Goal: Use online tool/utility: Utilize a website feature to perform a specific function

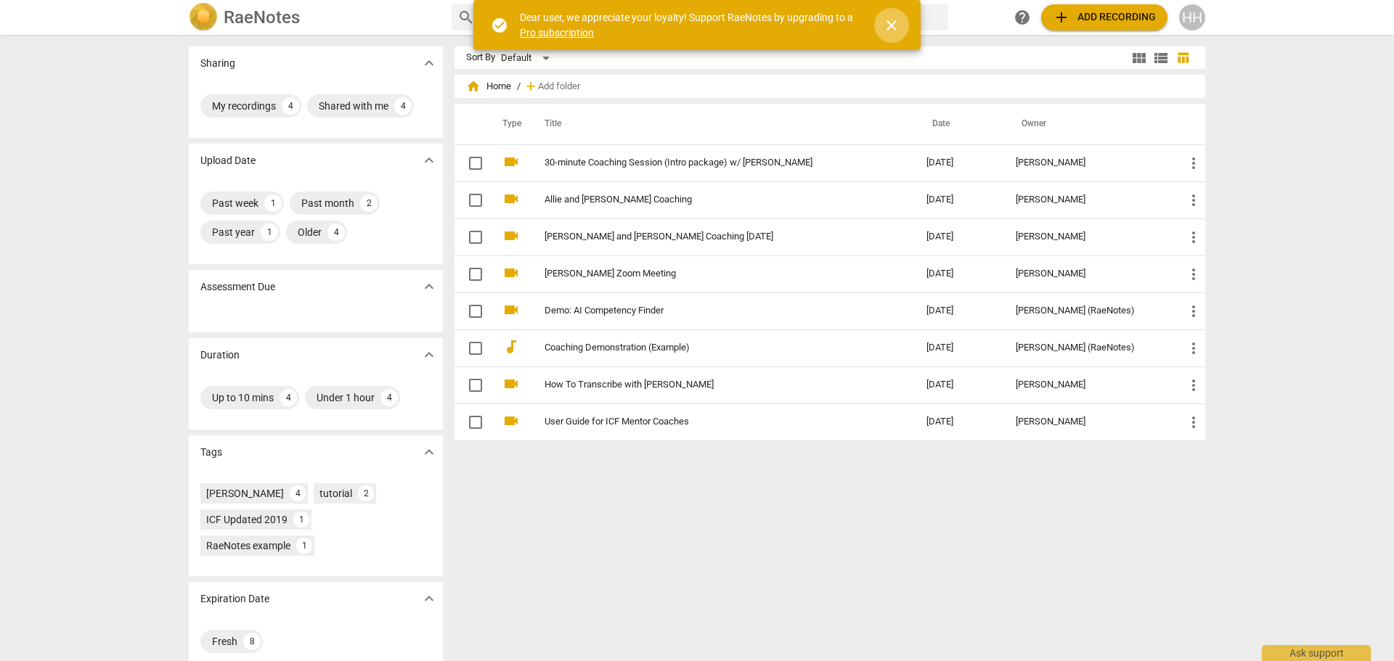
click at [892, 28] on span "close" at bounding box center [891, 25] width 17 height 17
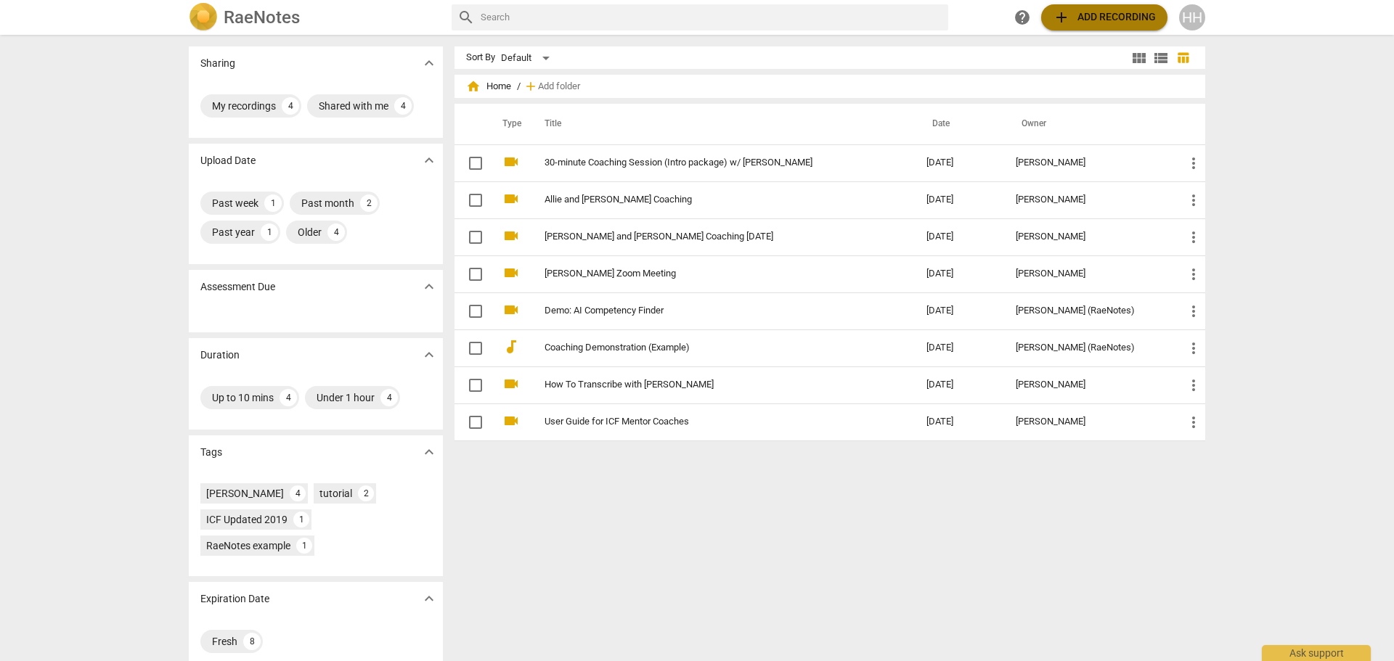
click at [1092, 21] on span "add Add recording" at bounding box center [1104, 17] width 103 height 17
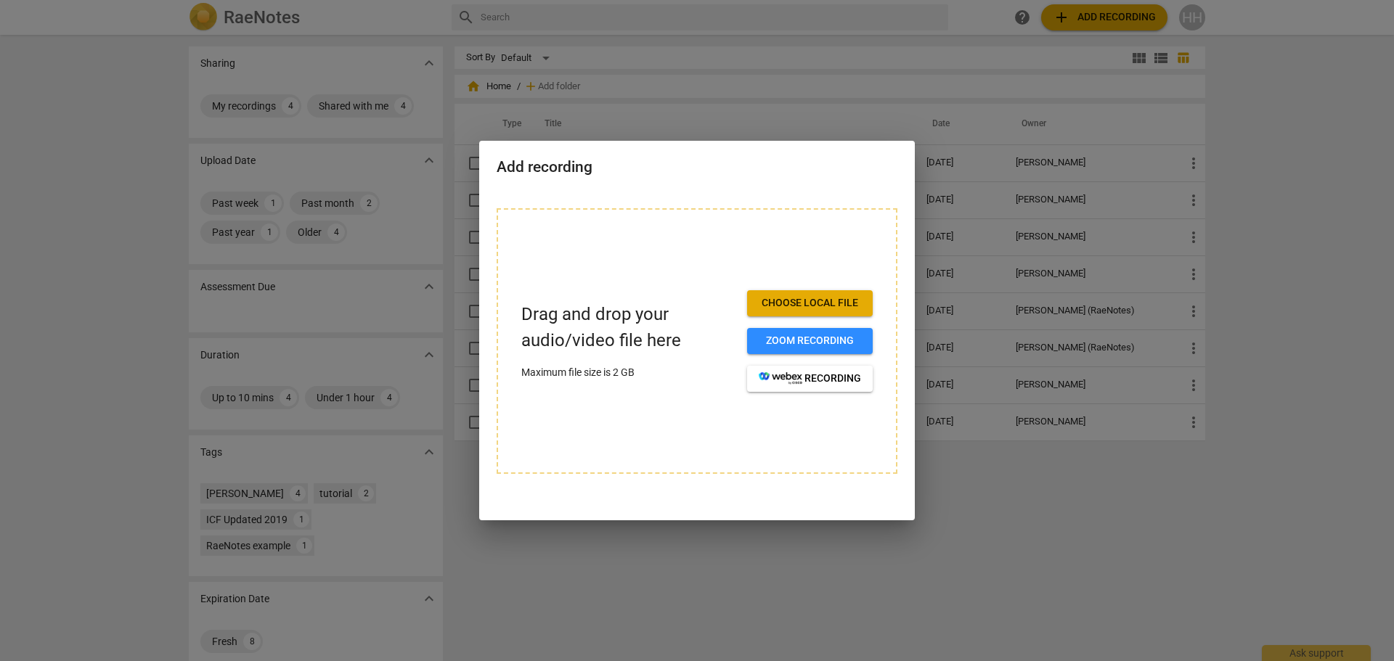
click at [817, 341] on span "Zoom recording" at bounding box center [810, 341] width 102 height 15
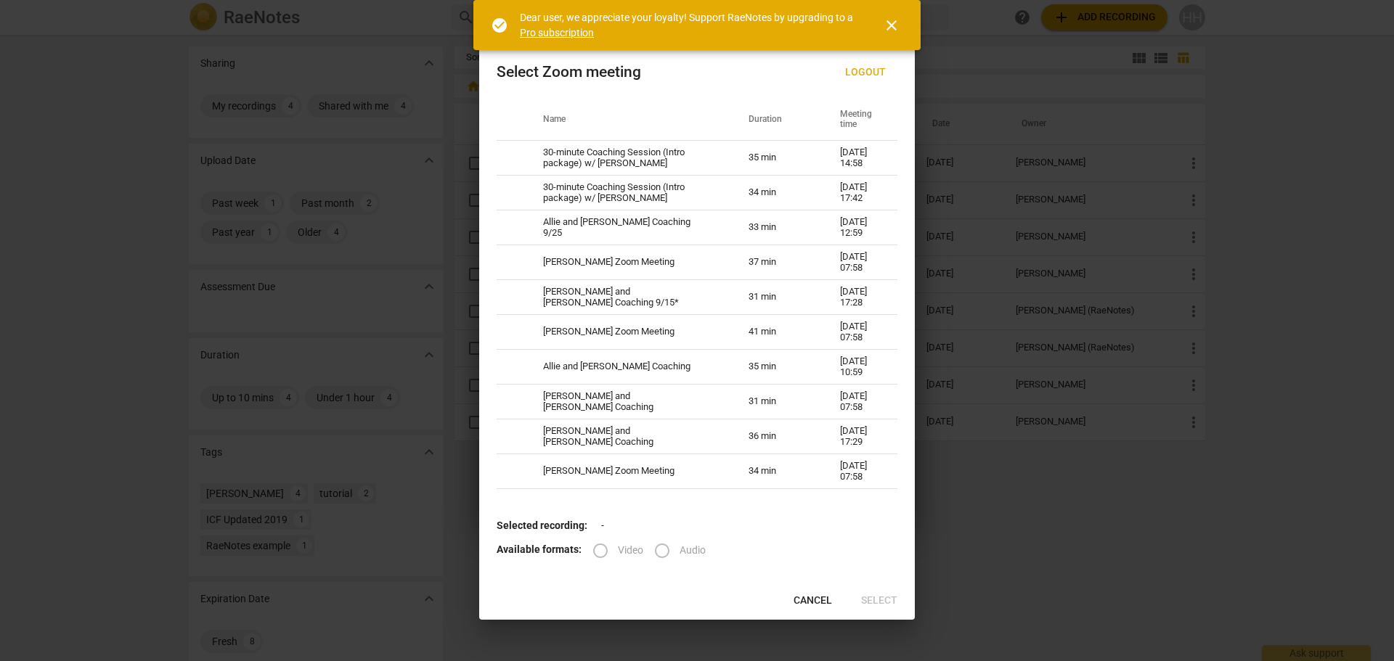
click at [690, 155] on td "30-minute Coaching Session (Intro package) w/ [PERSON_NAME]" at bounding box center [628, 158] width 205 height 35
radio input "true"
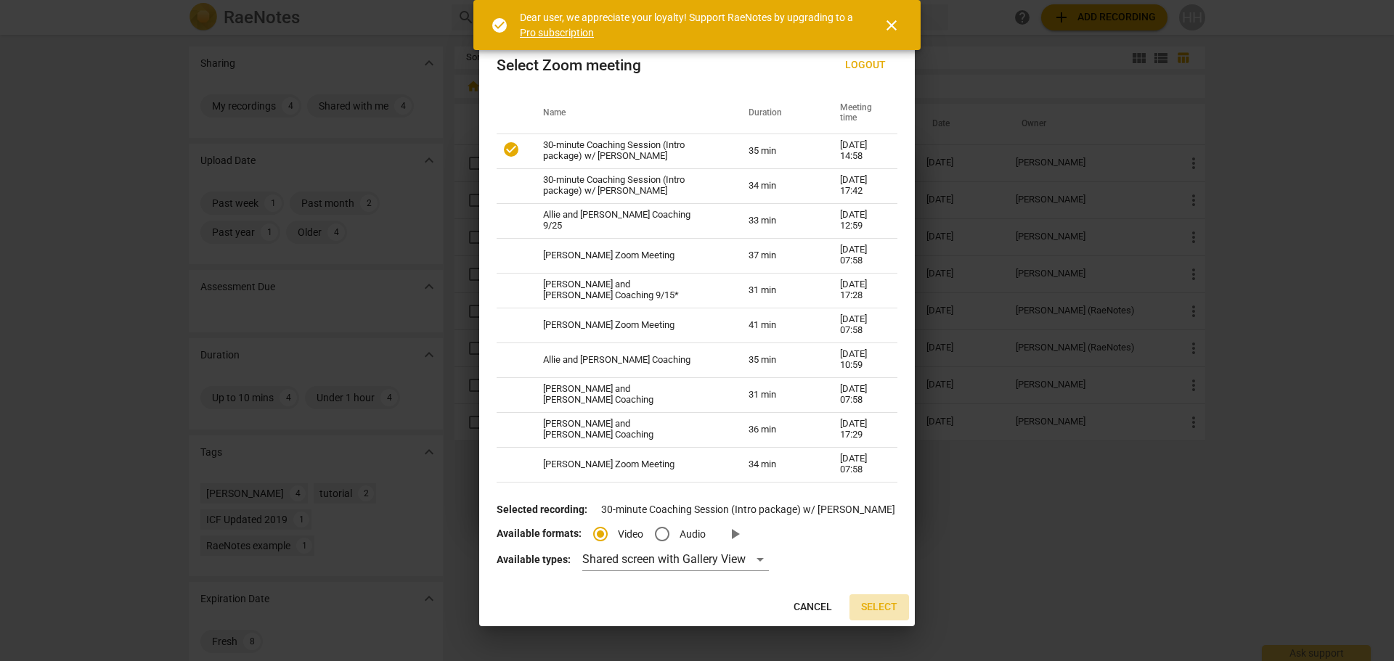
click at [886, 604] on span "Select" at bounding box center [879, 607] width 36 height 15
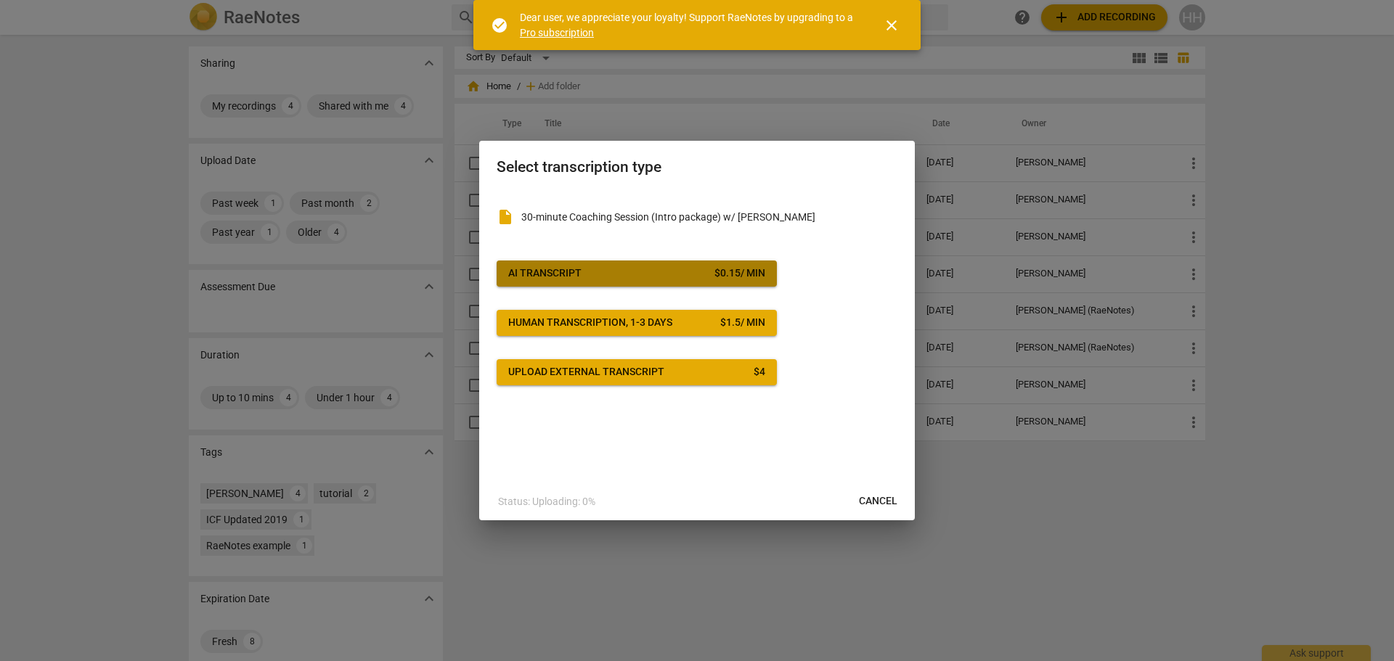
click at [630, 282] on button "AI Transcript $ 0.15 / min" at bounding box center [637, 274] width 280 height 26
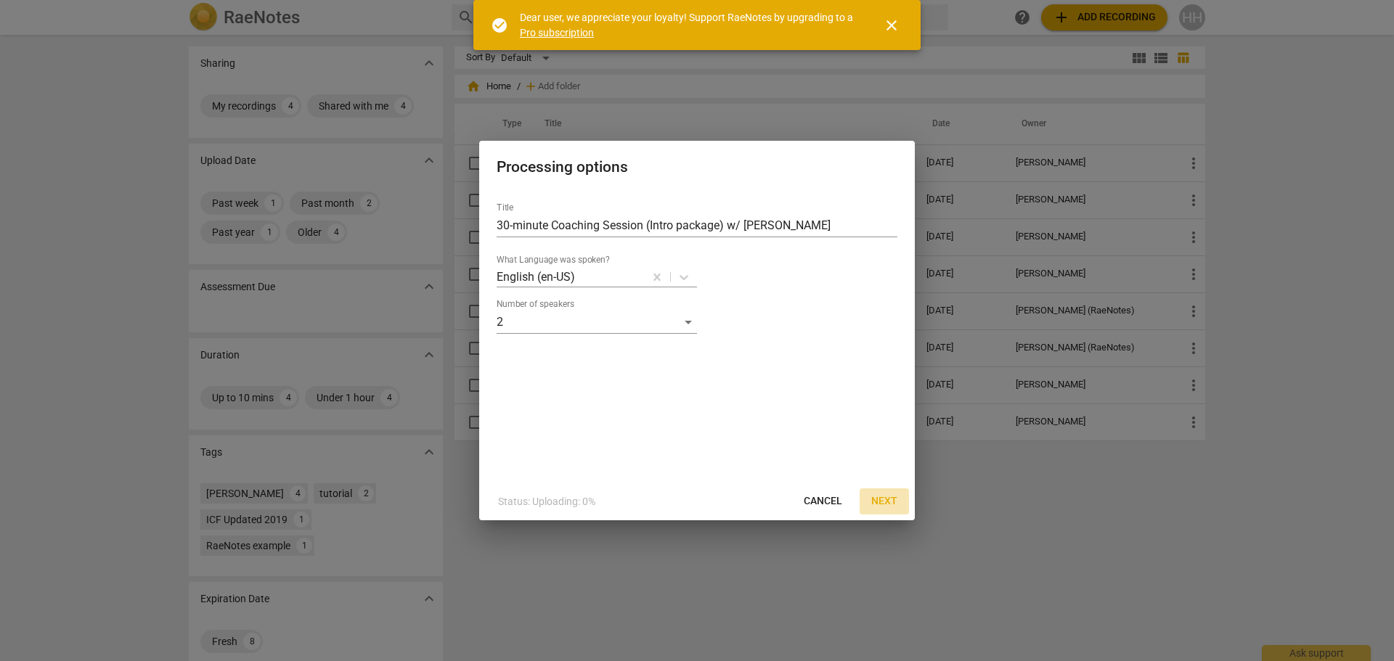
click at [885, 506] on span "Next" at bounding box center [884, 501] width 26 height 15
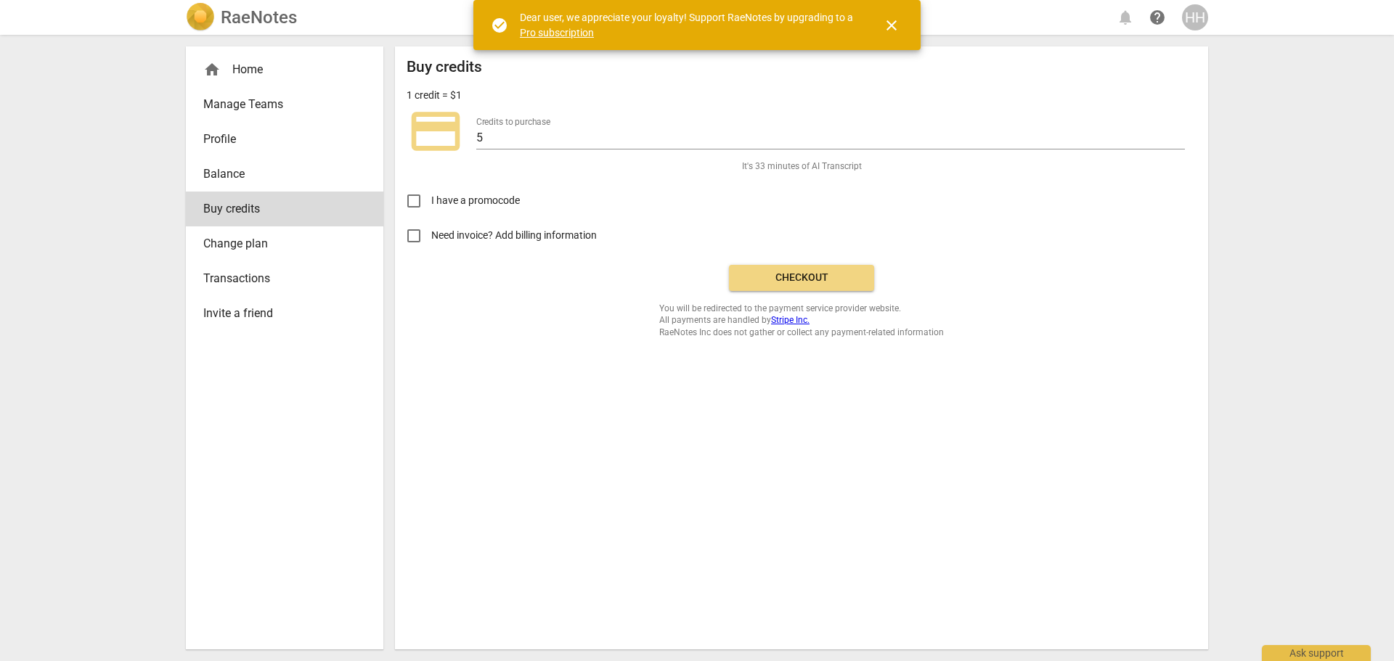
click at [889, 26] on span "close" at bounding box center [891, 25] width 17 height 17
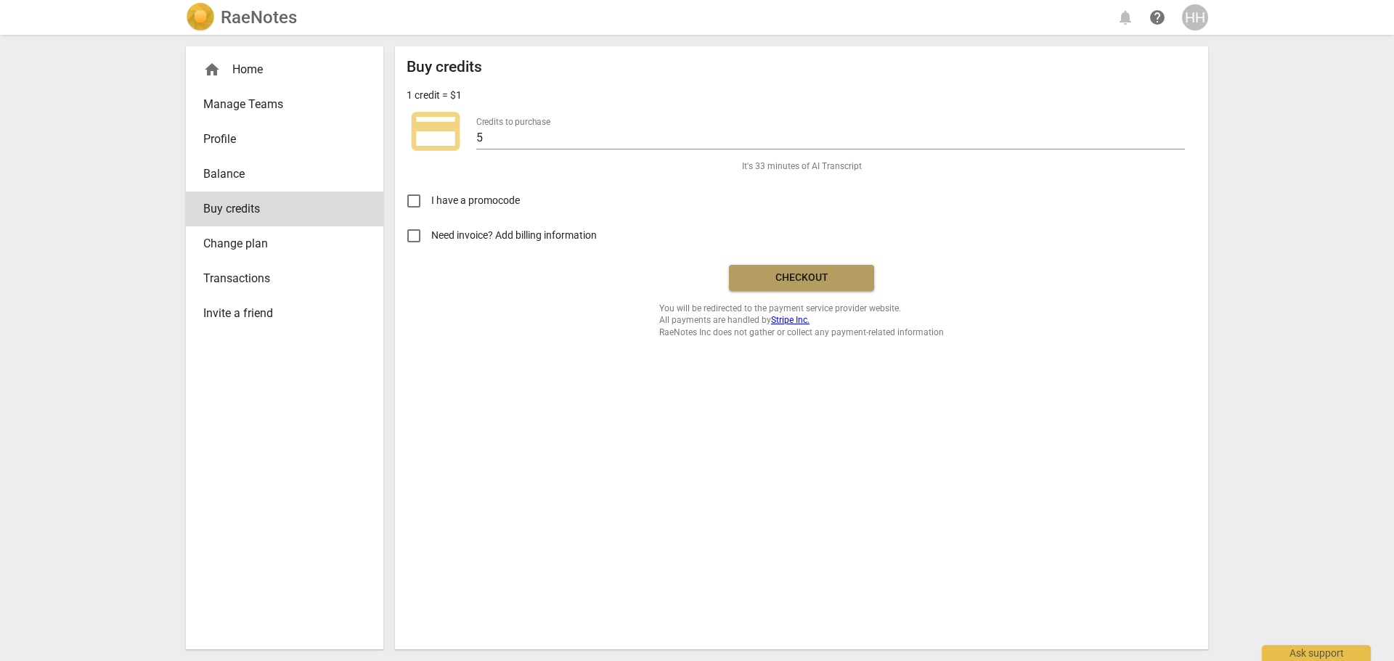
click at [802, 273] on span "Checkout" at bounding box center [802, 278] width 122 height 15
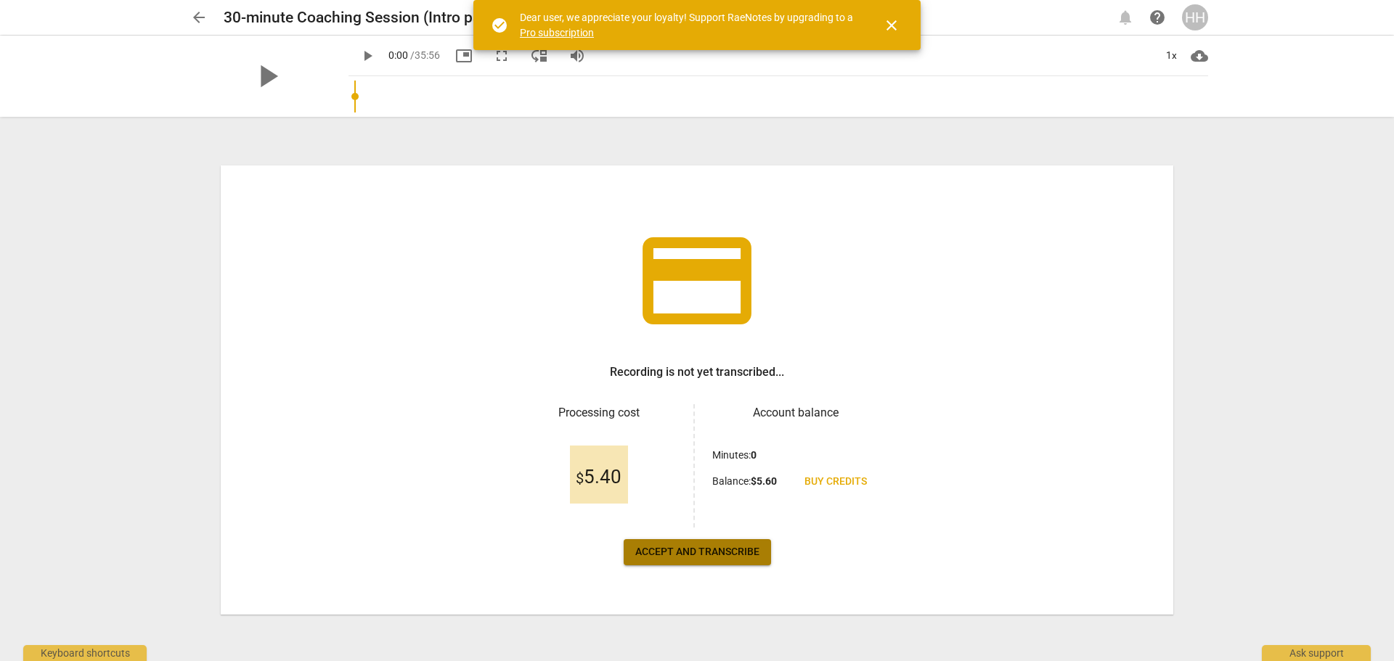
click at [683, 555] on span "Accept and transcribe" at bounding box center [697, 552] width 124 height 15
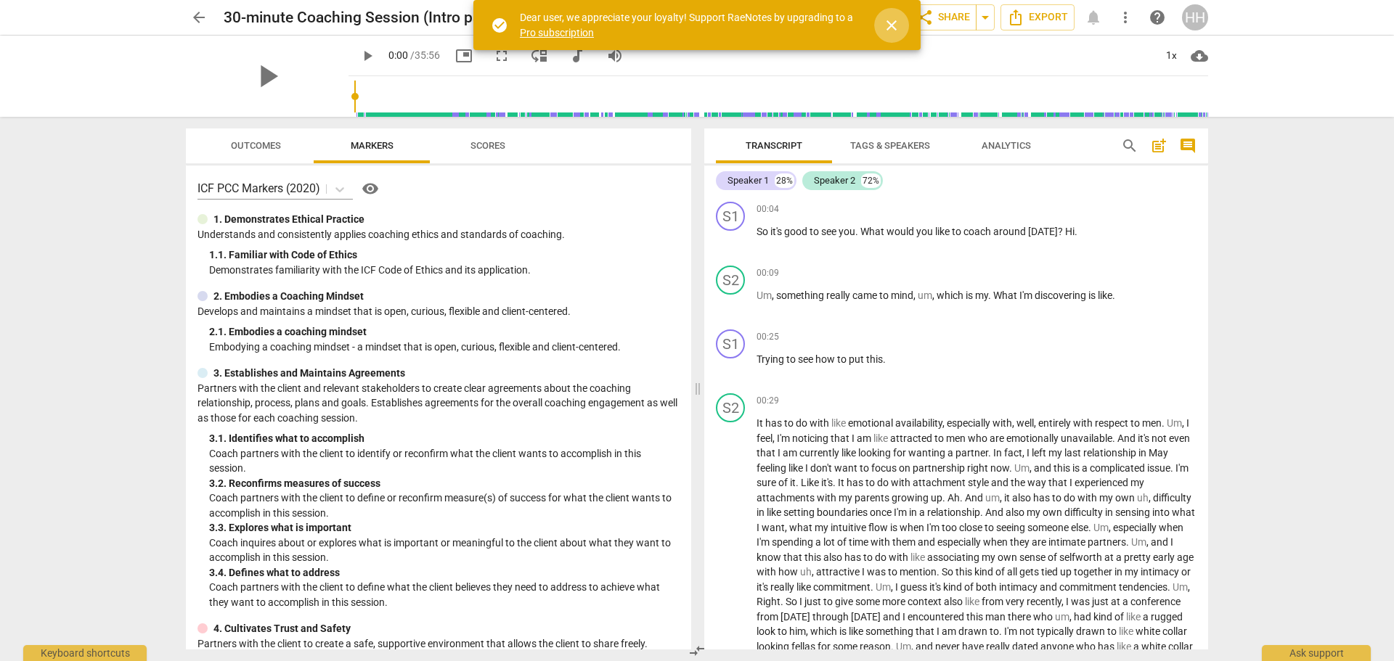
click at [894, 24] on span "close" at bounding box center [891, 25] width 17 height 17
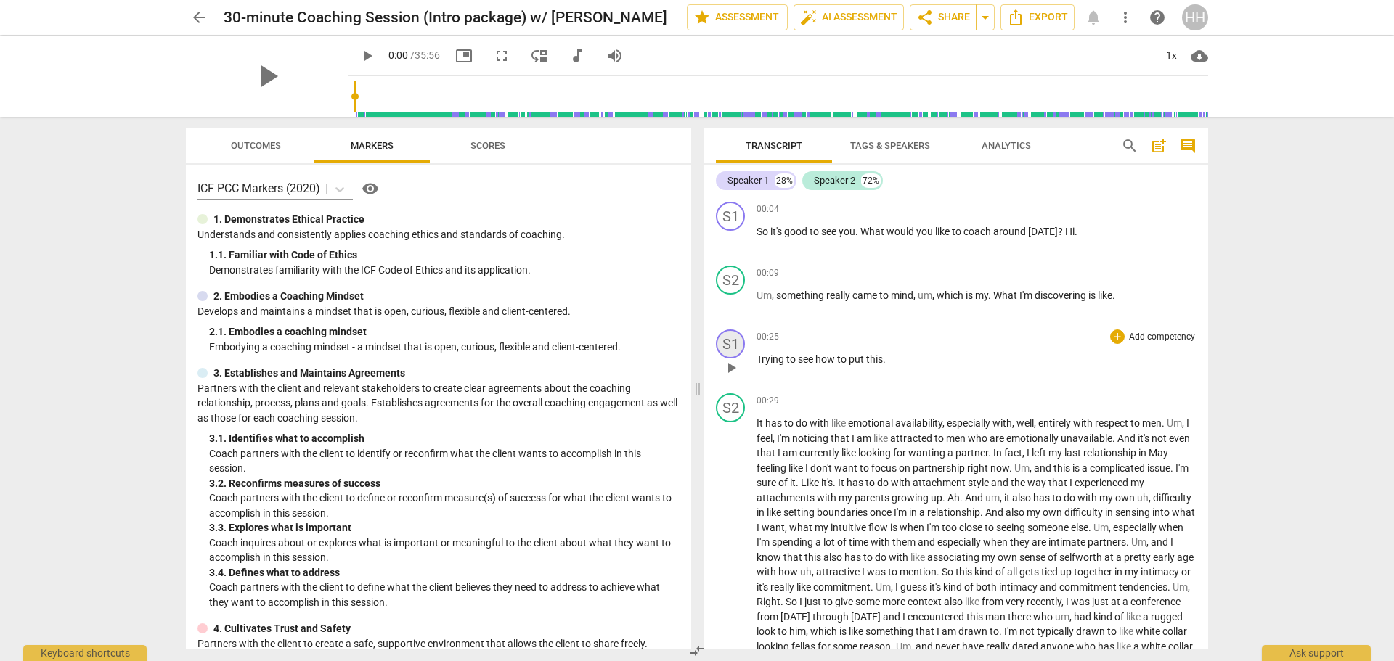
click at [732, 341] on div "S1" at bounding box center [730, 344] width 29 height 29
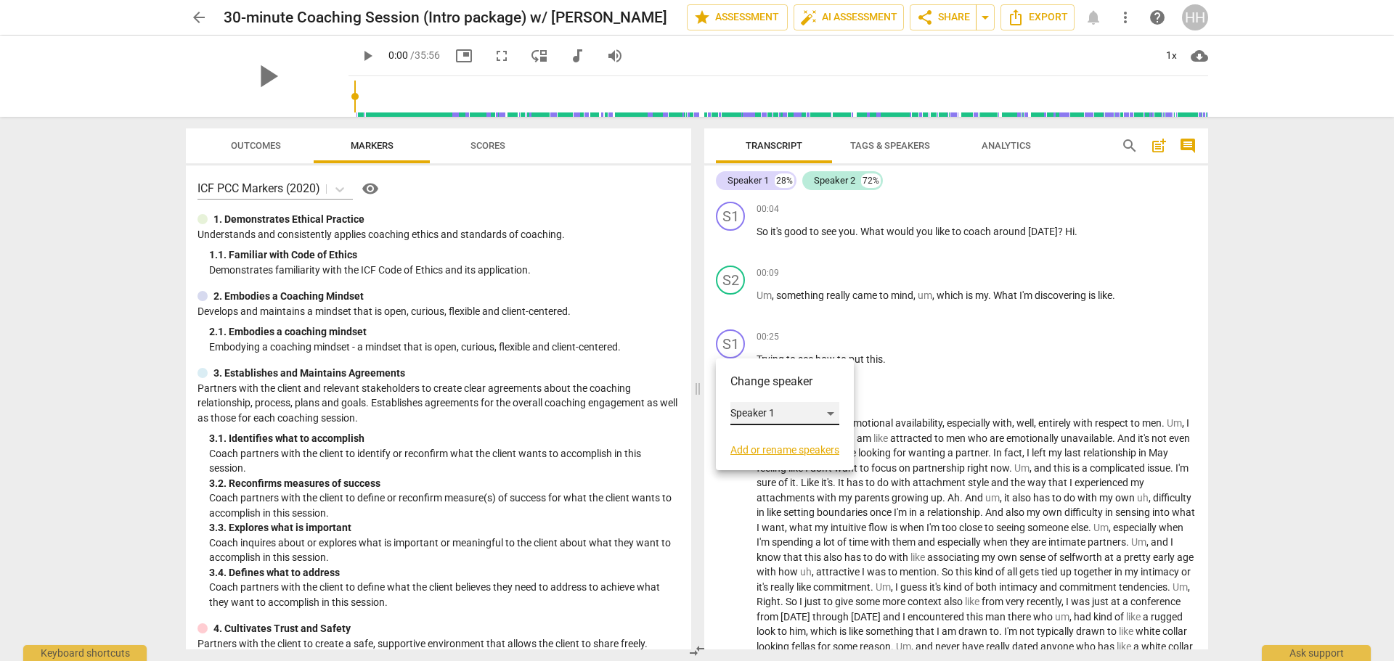
click at [820, 410] on div "Speaker 1" at bounding box center [784, 413] width 109 height 23
click at [810, 437] on li "Speaker 2" at bounding box center [785, 442] width 110 height 28
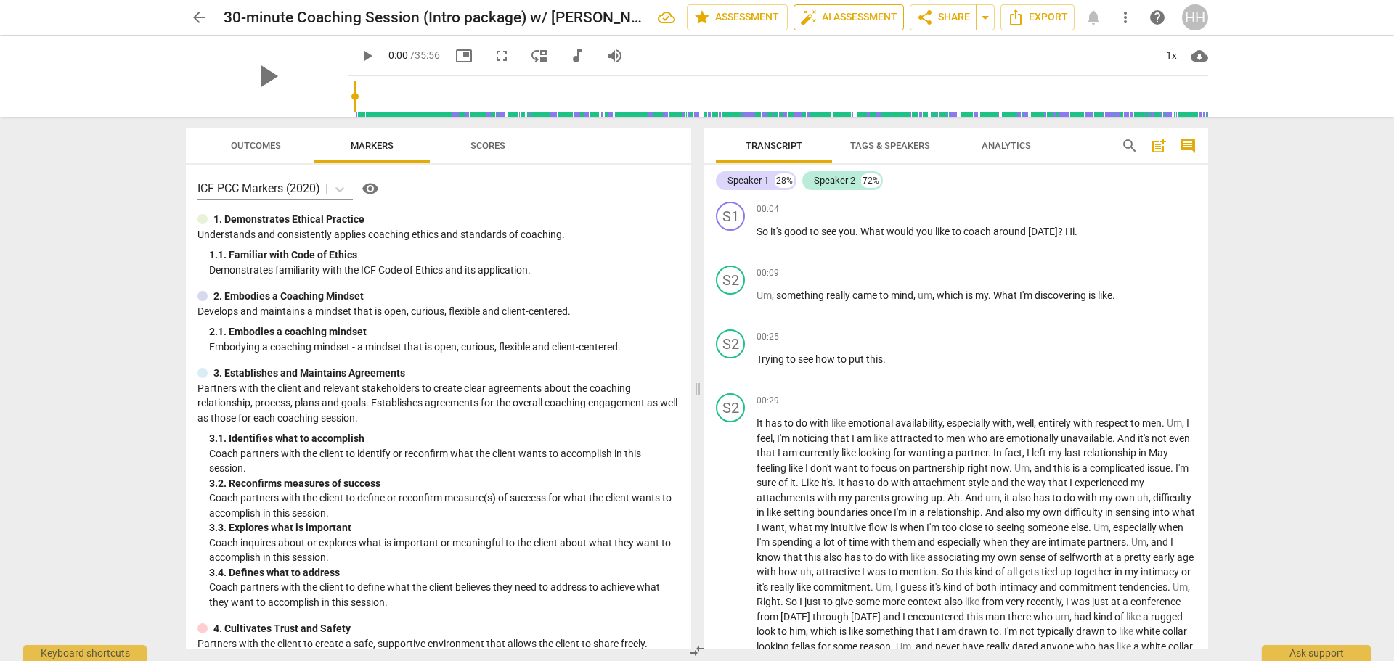
click at [857, 19] on span "auto_fix_high AI Assessment" at bounding box center [848, 17] width 97 height 17
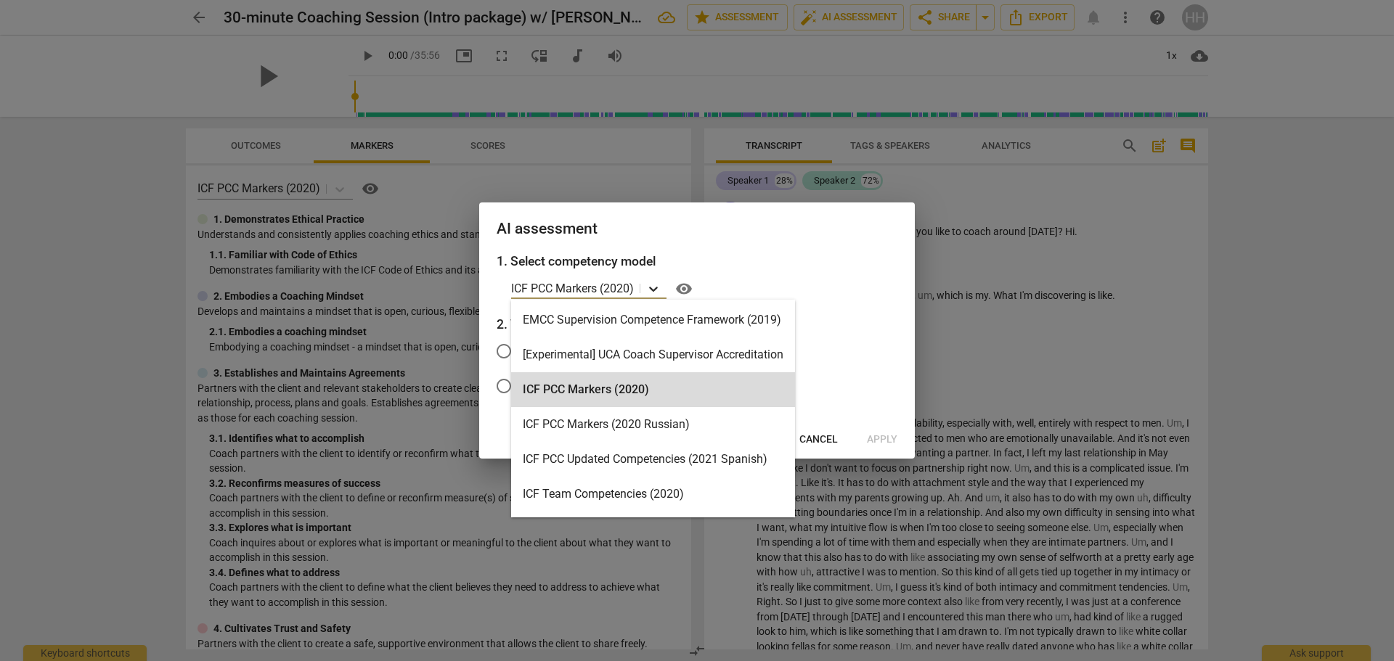
click at [651, 289] on icon at bounding box center [653, 289] width 15 height 15
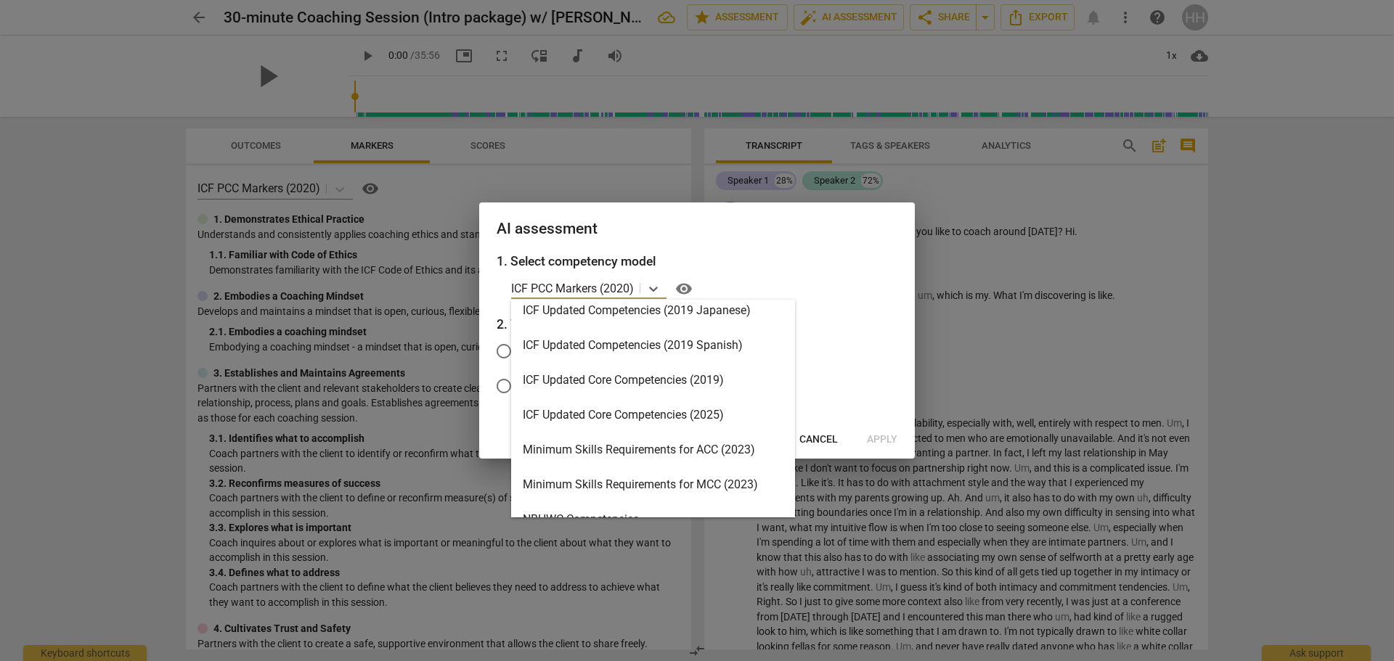
scroll to position [205, 0]
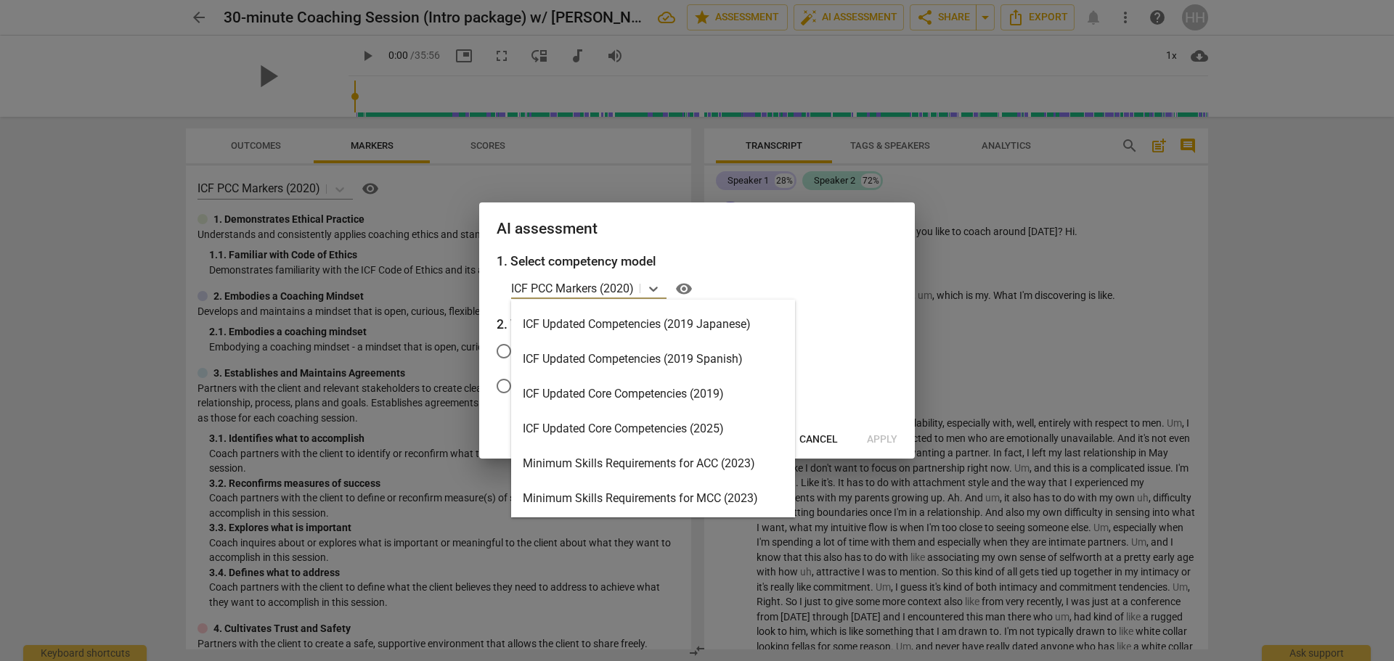
click at [632, 422] on div "ICF Updated Core Competencies (2025)" at bounding box center [653, 429] width 284 height 35
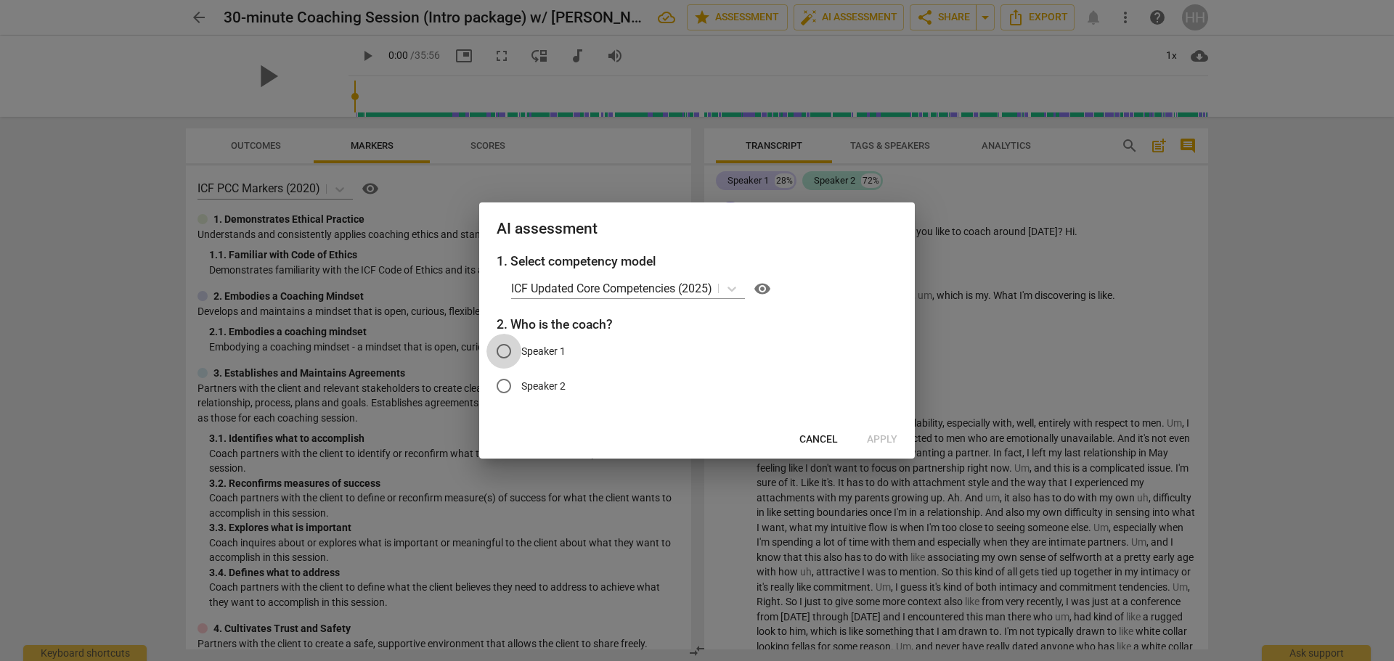
click at [502, 349] on input "Speaker 1" at bounding box center [503, 351] width 35 height 35
radio input "true"
click at [878, 441] on span "Apply" at bounding box center [882, 440] width 30 height 15
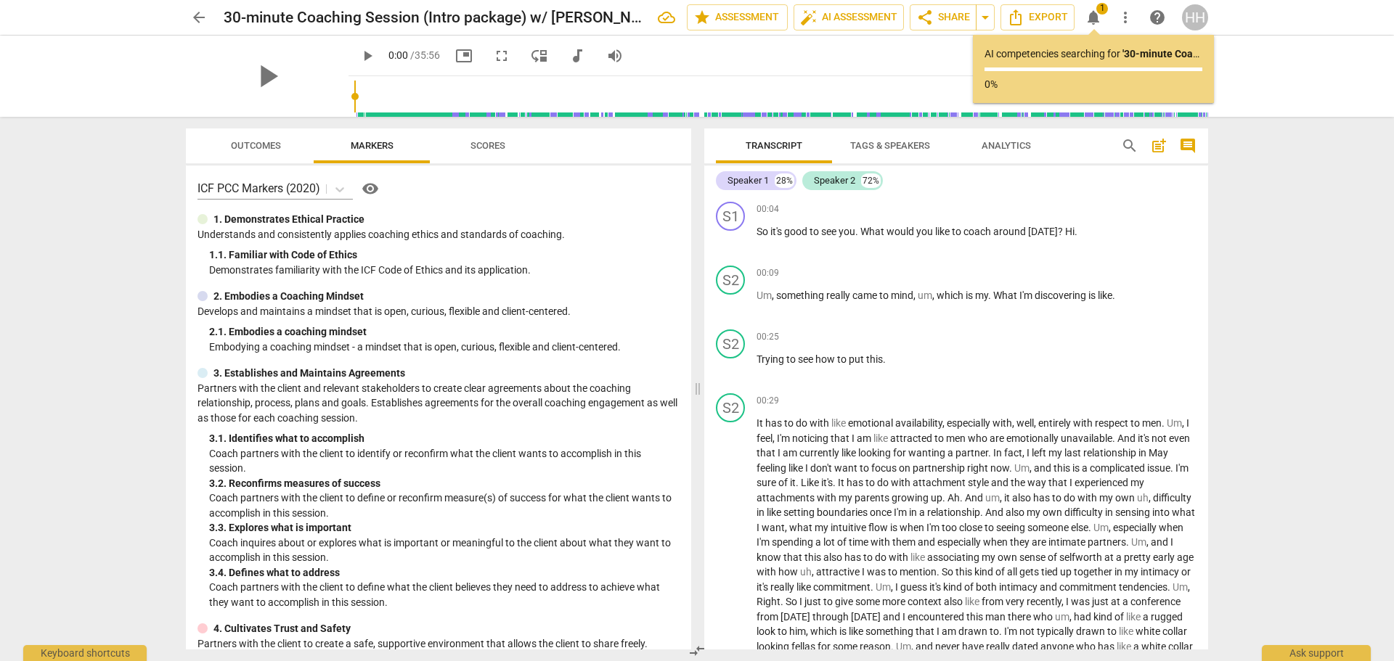
click at [504, 143] on span "Scores" at bounding box center [488, 145] width 35 height 11
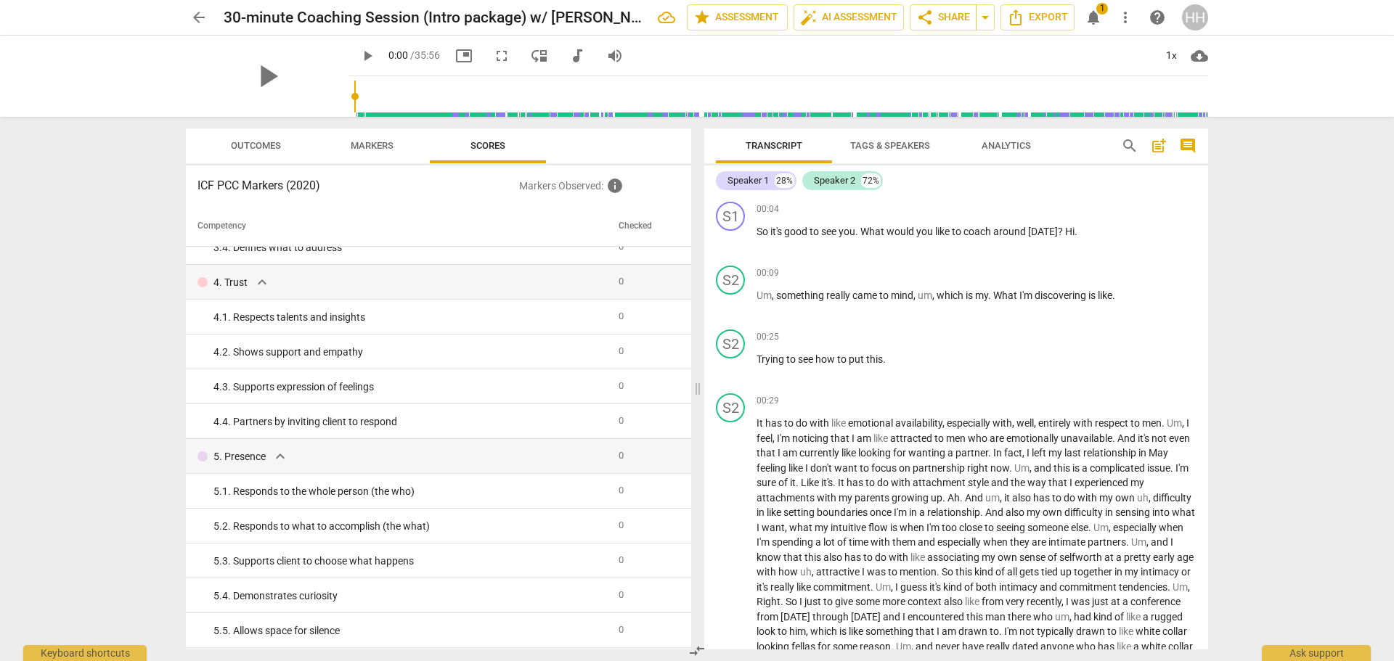
scroll to position [291, 0]
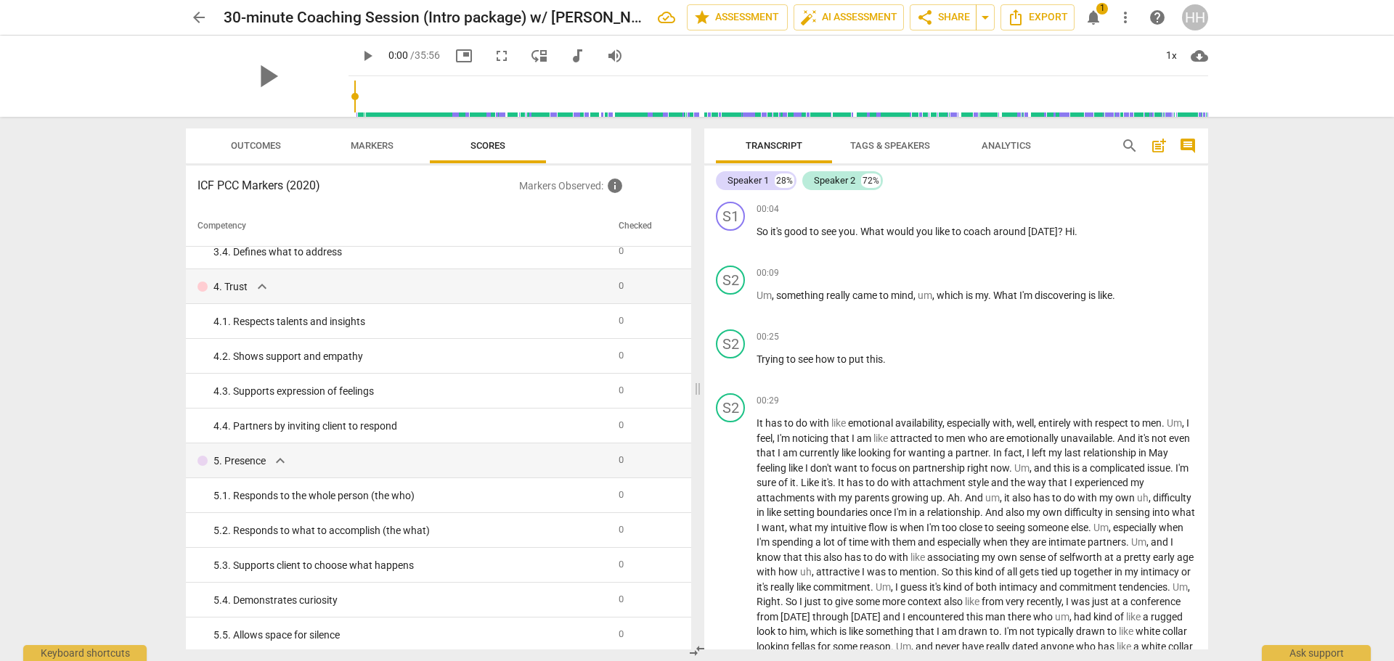
click at [376, 142] on span "Markers" at bounding box center [372, 145] width 43 height 11
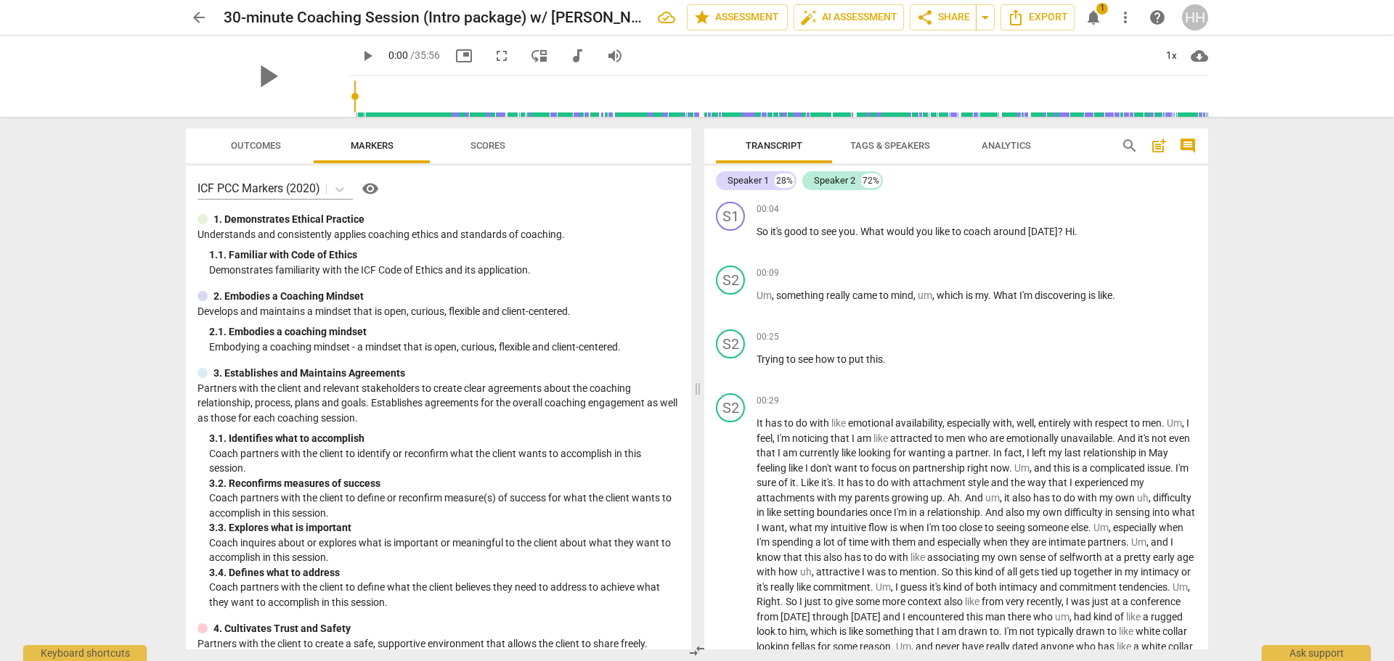
click at [265, 152] on span "Outcomes" at bounding box center [255, 147] width 85 height 20
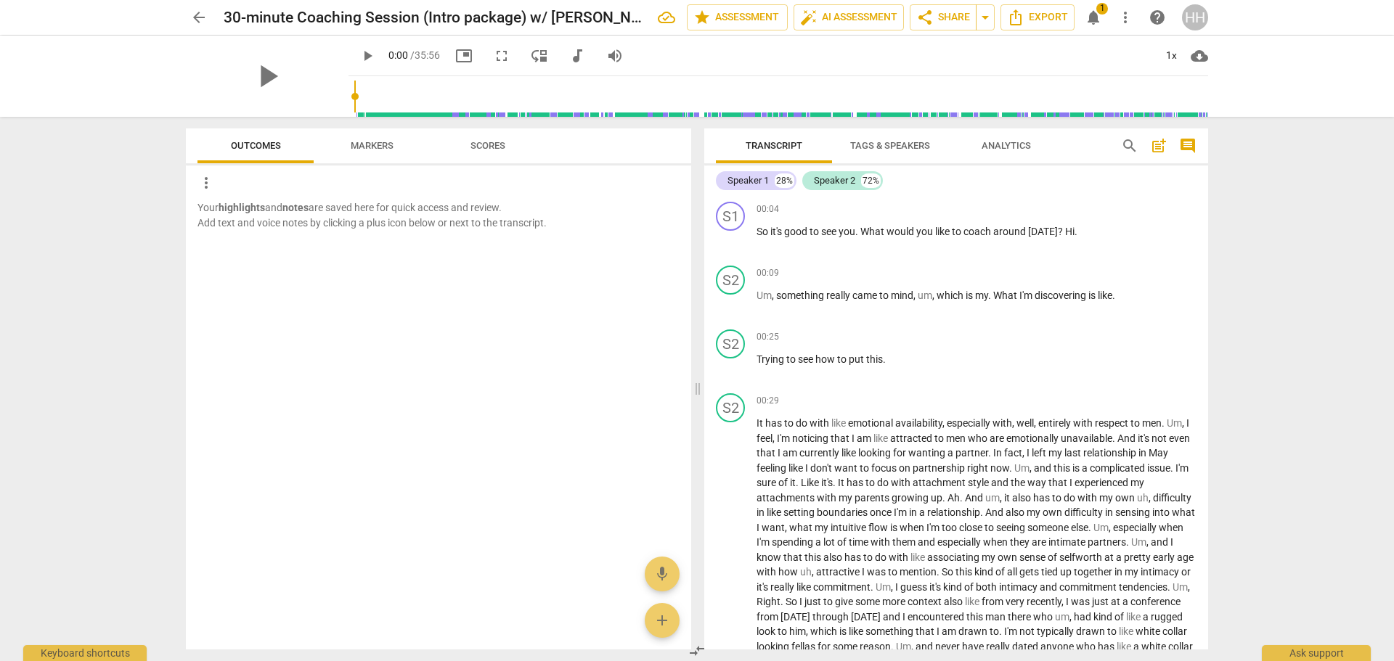
click at [375, 149] on span "Markers" at bounding box center [372, 145] width 43 height 11
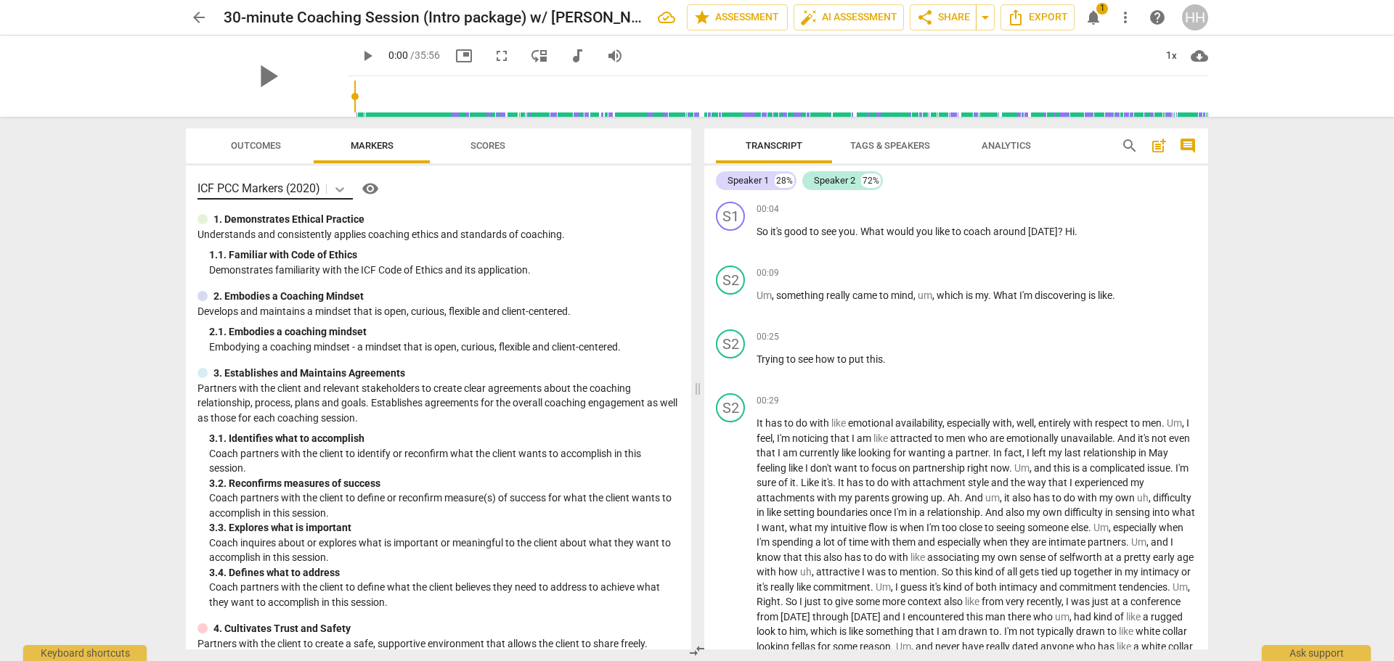
click at [343, 192] on icon at bounding box center [340, 189] width 15 height 15
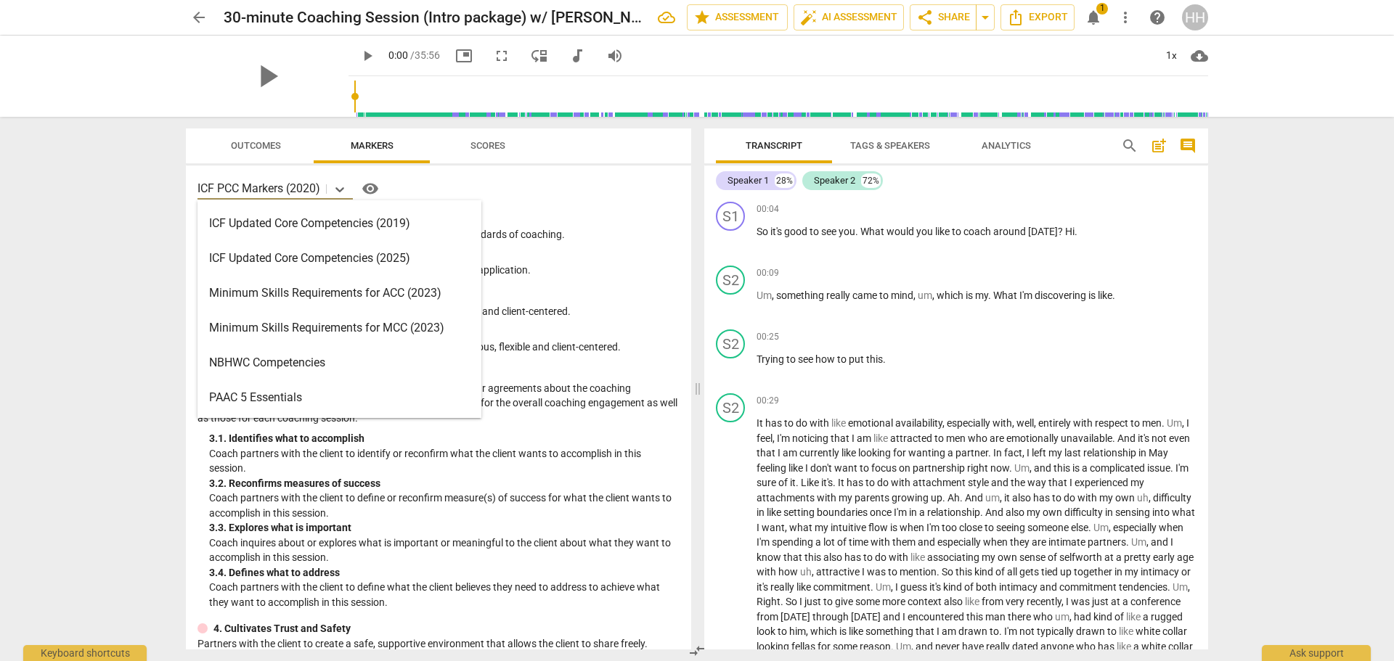
scroll to position [278, 0]
click at [416, 255] on div "ICF Updated Core Competencies (2025)" at bounding box center [339, 256] width 284 height 35
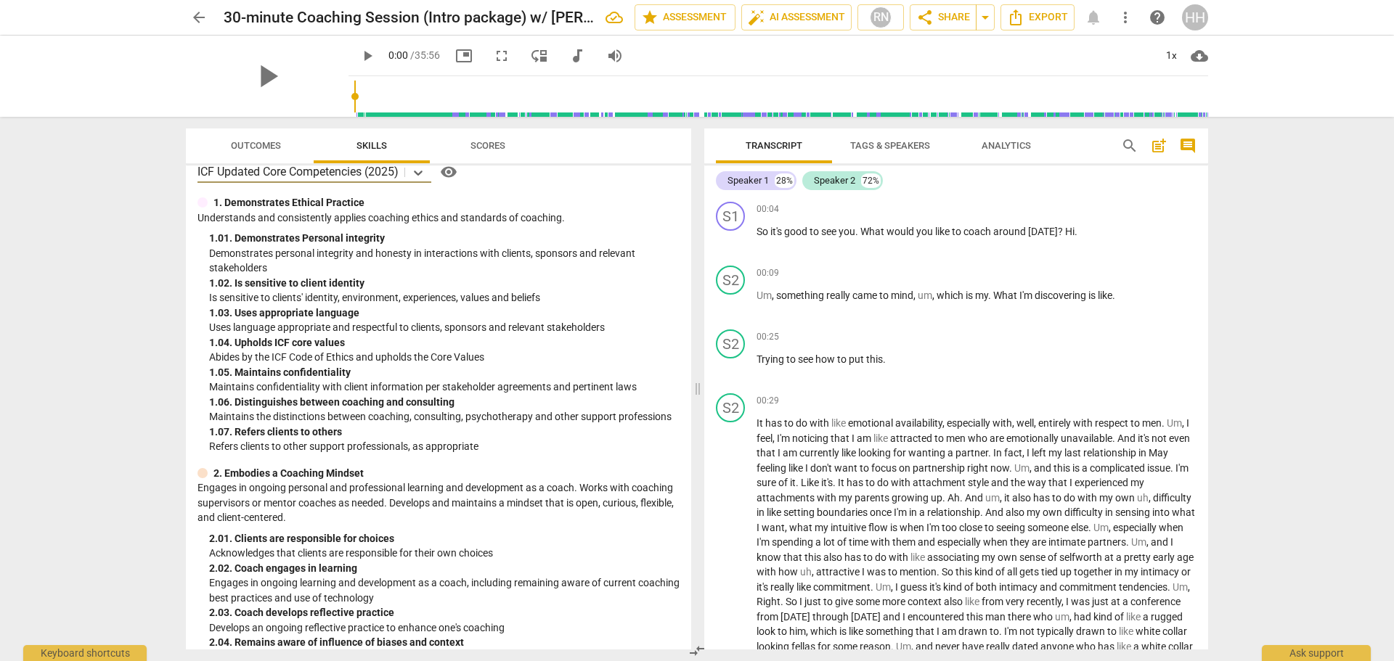
scroll to position [0, 0]
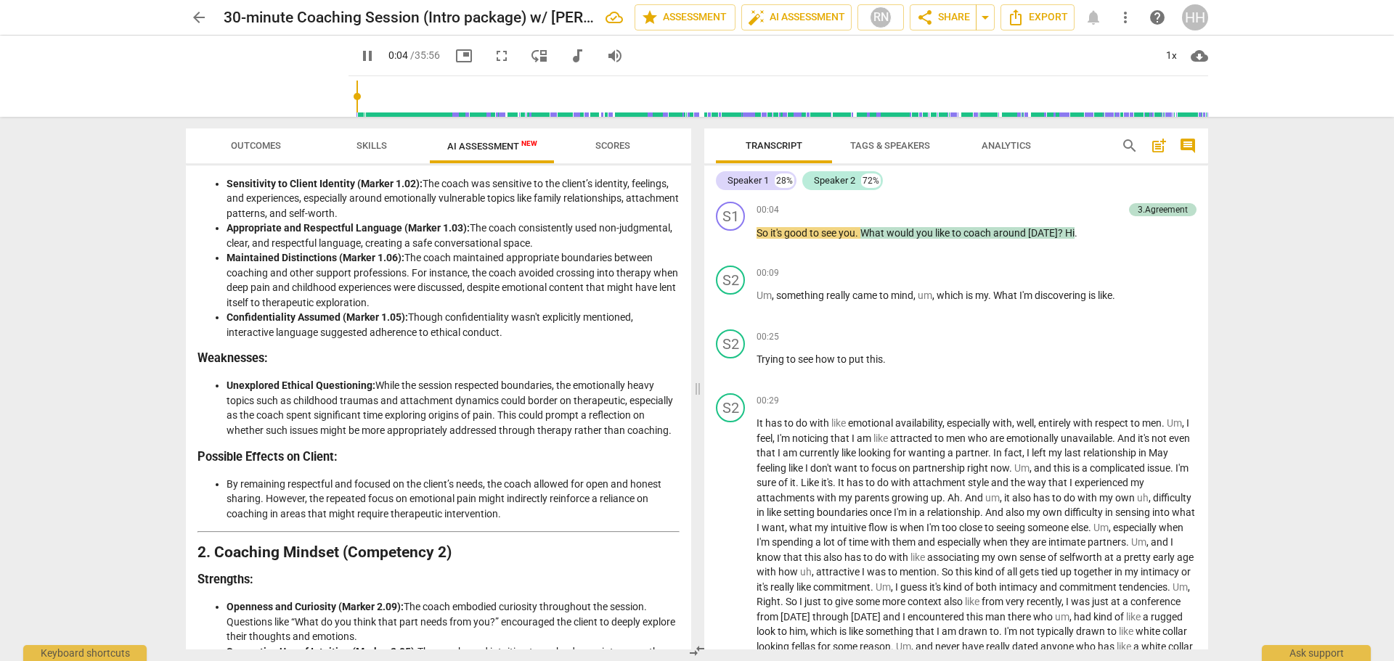
scroll to position [217, 0]
click at [261, 82] on span "pause" at bounding box center [267, 76] width 38 height 38
type input "6"
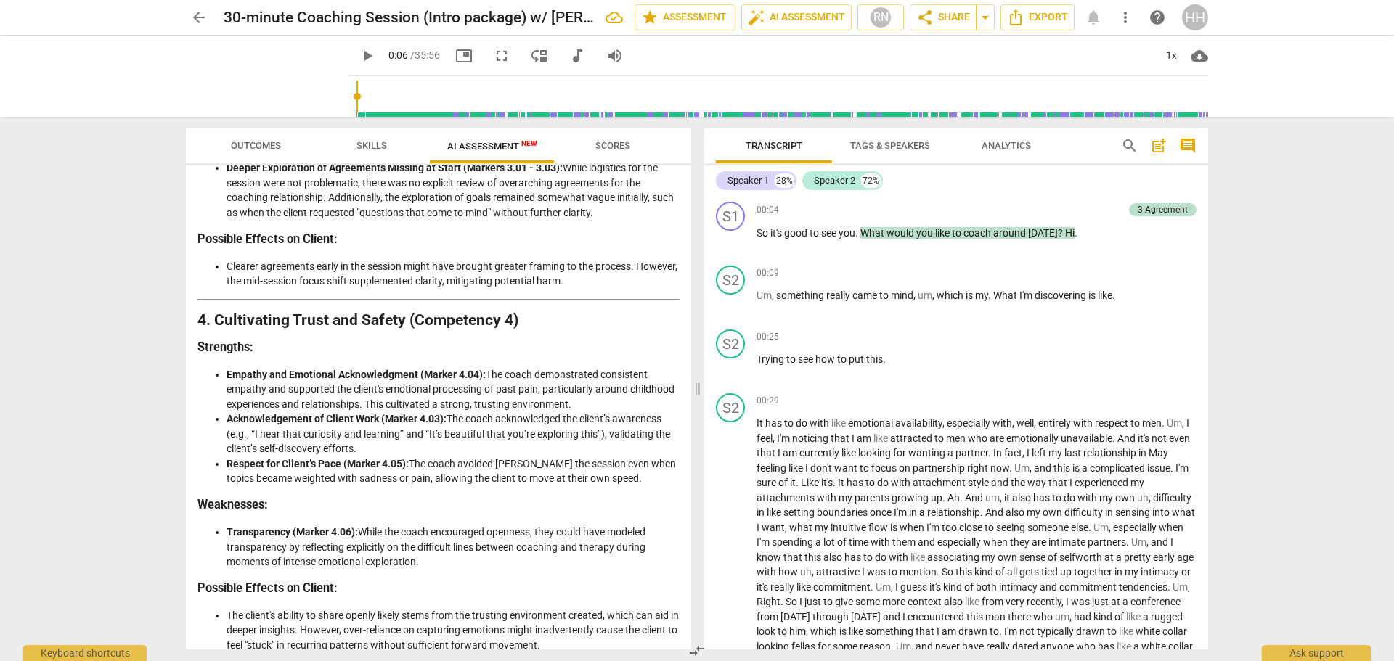
scroll to position [1179, 0]
